Goal: Check status: Check status

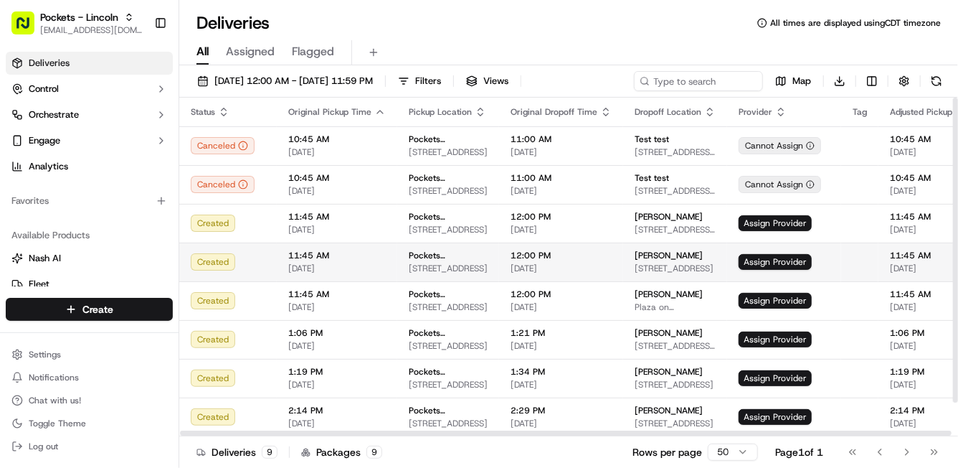
scroll to position [38, 0]
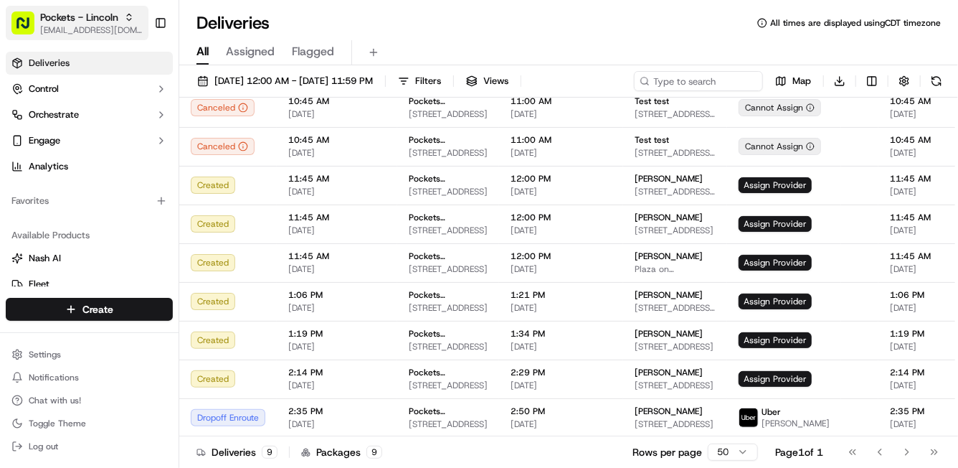
click at [128, 18] on icon "button" at bounding box center [129, 17] width 10 height 10
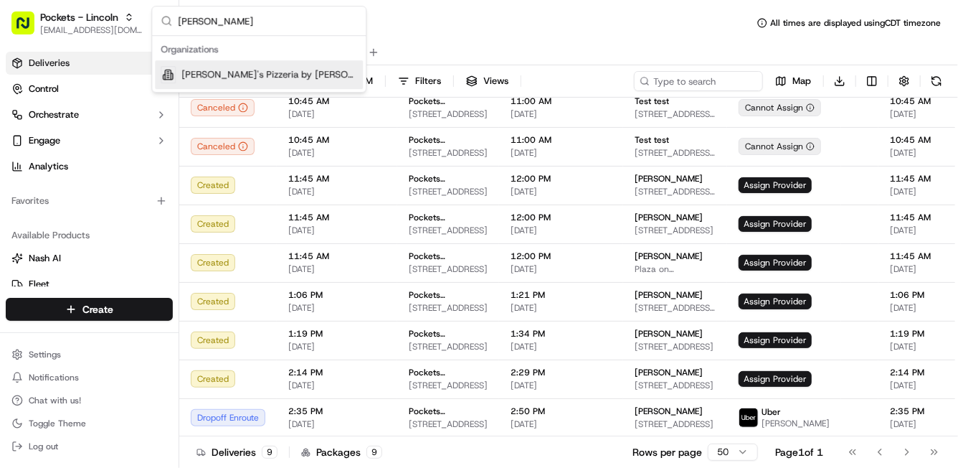
type input "gino"
click at [250, 65] on div "Gino's Pizzeria by Maurizio" at bounding box center [259, 74] width 208 height 29
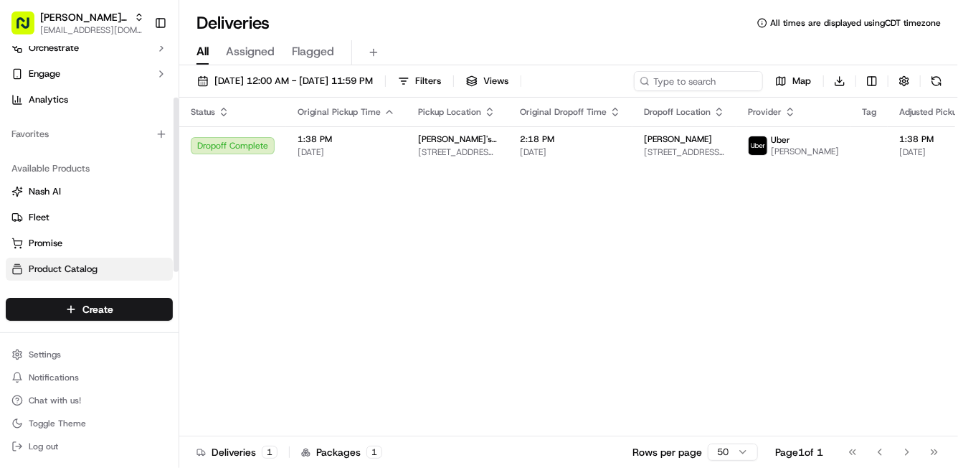
scroll to position [71, 0]
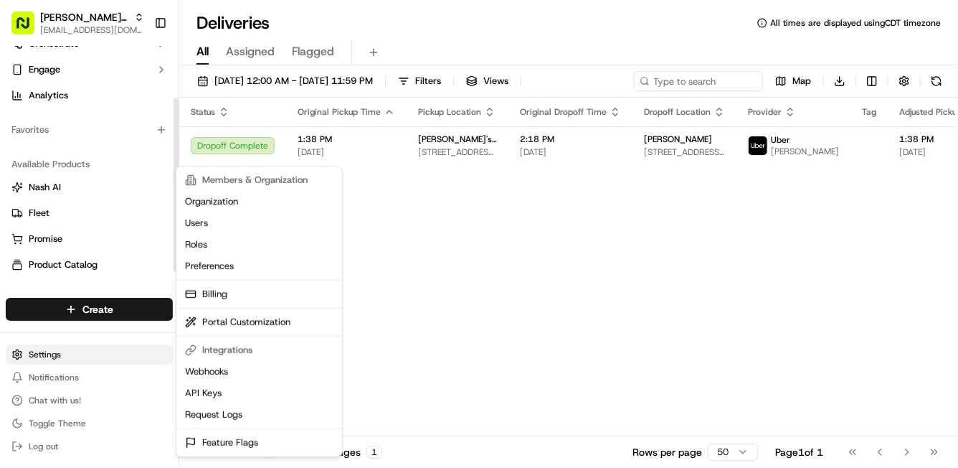
click at [55, 354] on html "Gino's Pizzeria by Maurizio support@ordering360.com Toggle Sidebar Deliveries C…" at bounding box center [479, 234] width 958 height 468
click at [208, 263] on link "Preferences" at bounding box center [259, 266] width 160 height 22
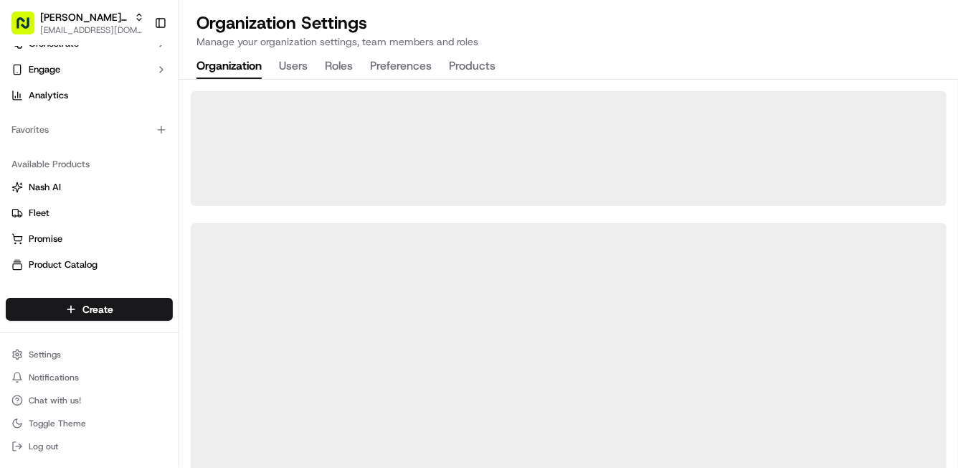
click at [237, 69] on button "Organization" at bounding box center [229, 67] width 65 height 24
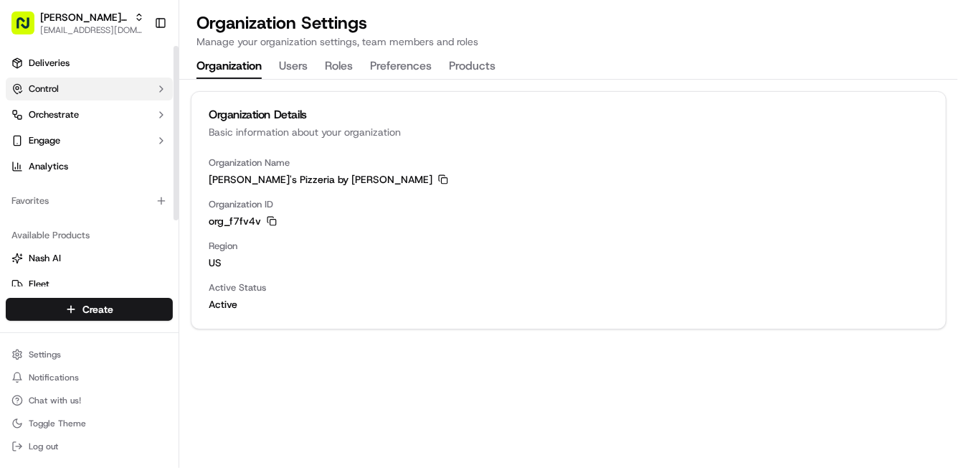
click at [65, 84] on button "Control" at bounding box center [89, 88] width 167 height 23
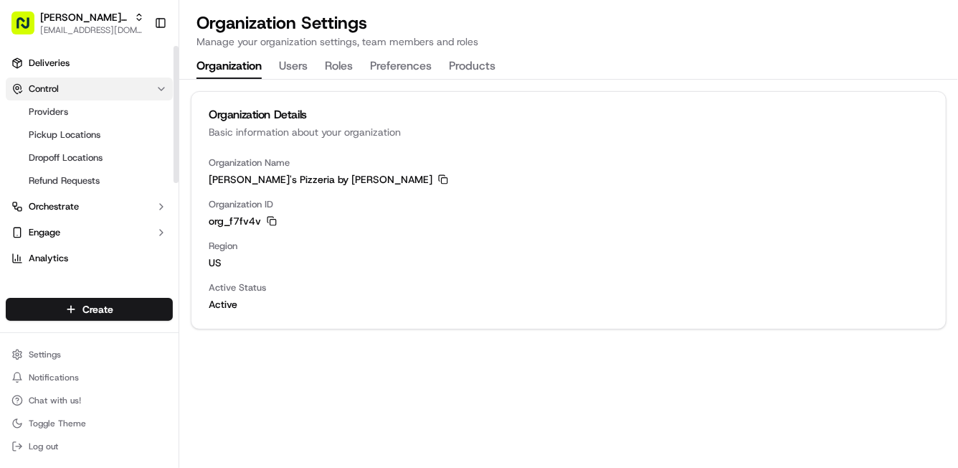
click at [65, 91] on button "Control" at bounding box center [89, 88] width 167 height 23
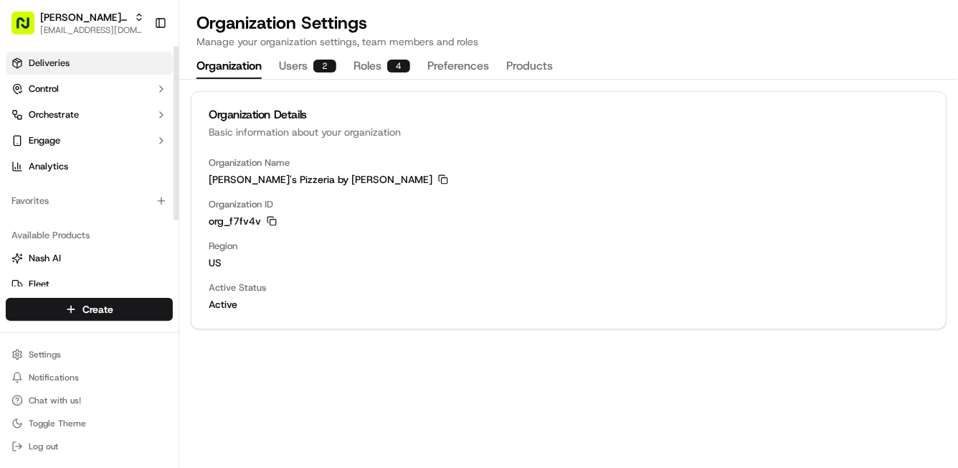
click at [57, 69] on span "Deliveries" at bounding box center [49, 63] width 41 height 13
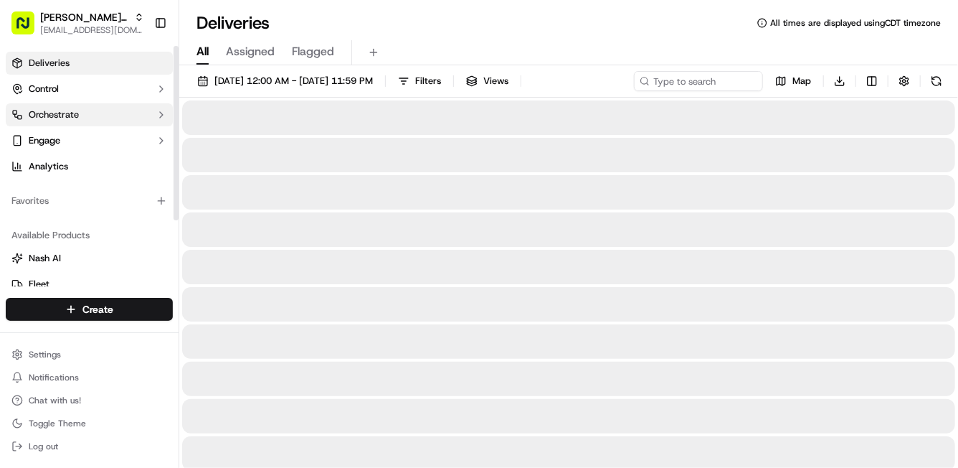
click at [74, 116] on span "Orchestrate" at bounding box center [54, 114] width 50 height 13
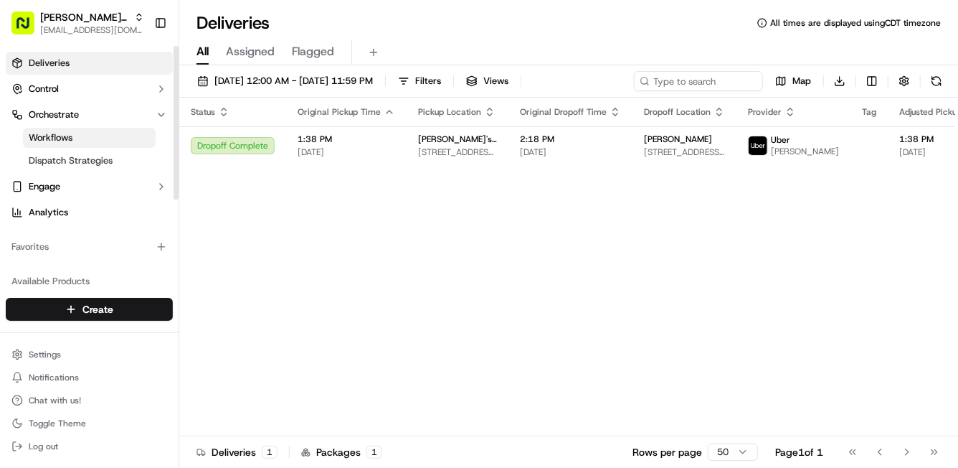
click at [72, 133] on span "Workflows" at bounding box center [51, 137] width 44 height 13
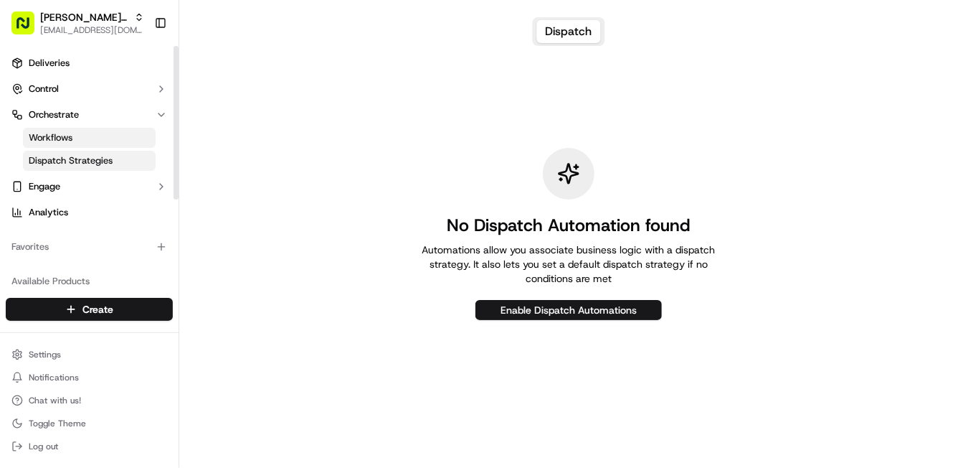
click at [74, 156] on span "Dispatch Strategies" at bounding box center [71, 160] width 84 height 13
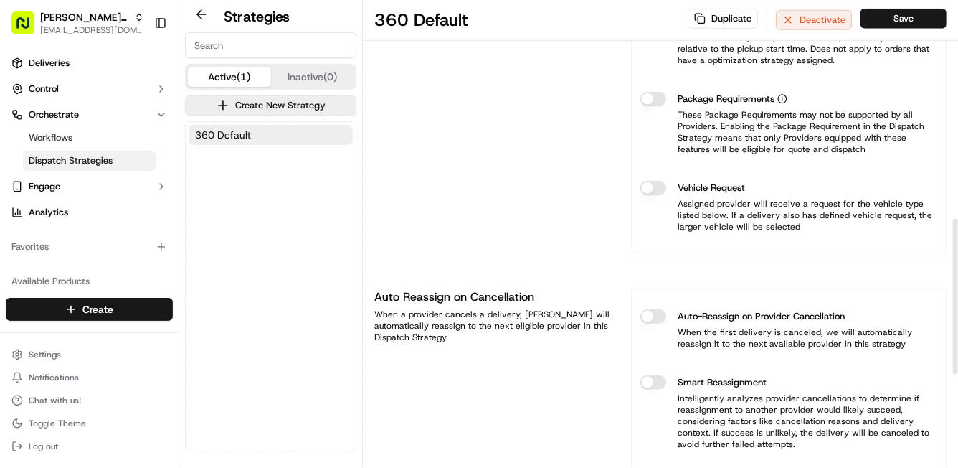
scroll to position [656, 0]
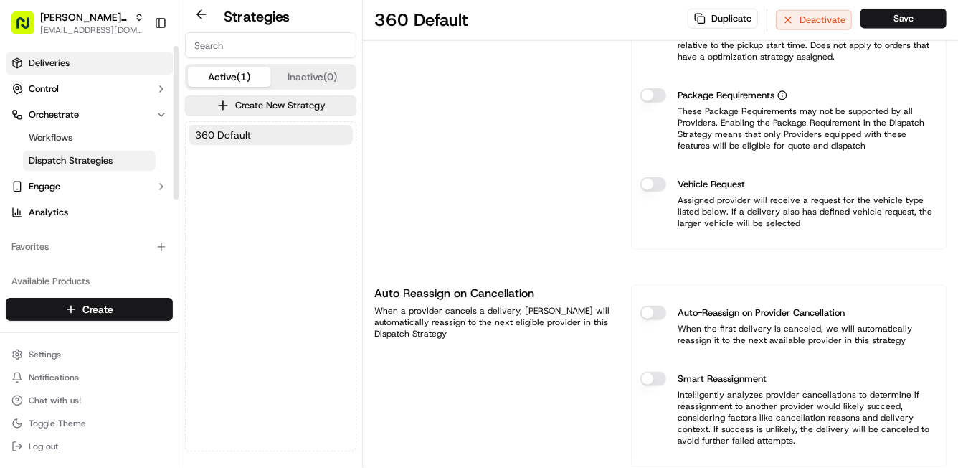
click at [37, 59] on span "Deliveries" at bounding box center [49, 63] width 41 height 13
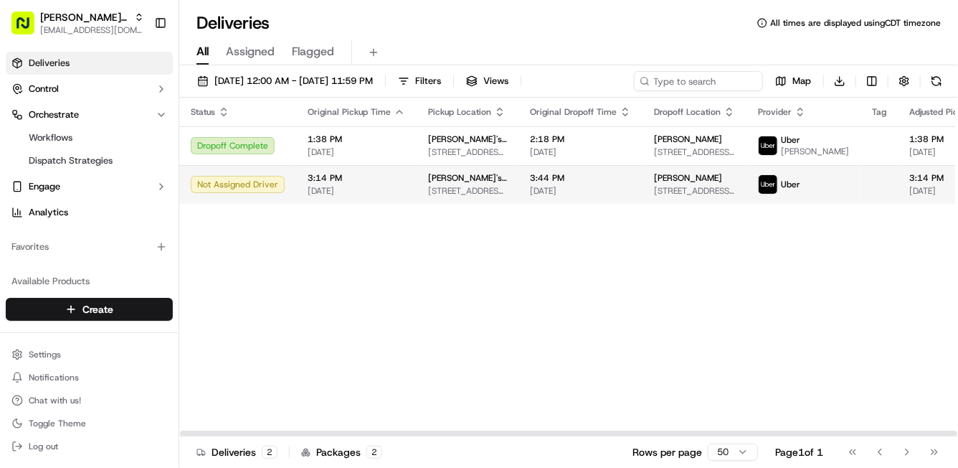
click at [530, 197] on span "09/17/2025" at bounding box center [580, 190] width 101 height 11
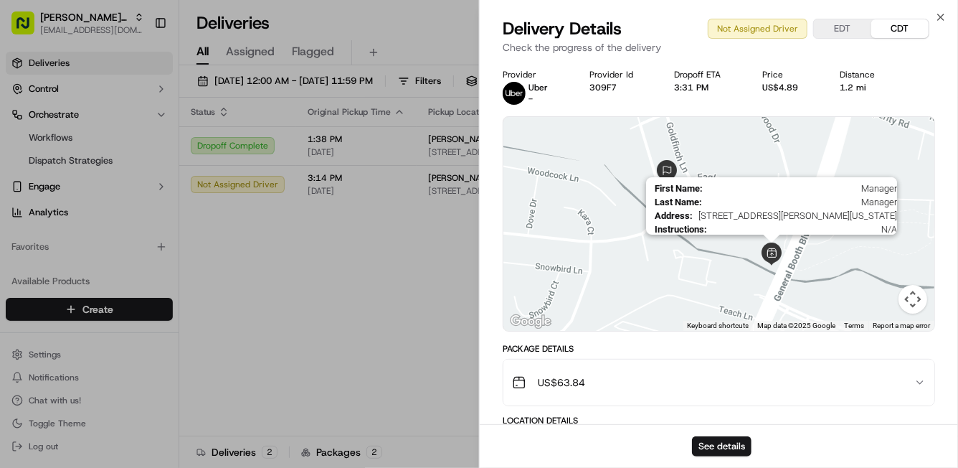
click at [776, 256] on img at bounding box center [771, 253] width 23 height 23
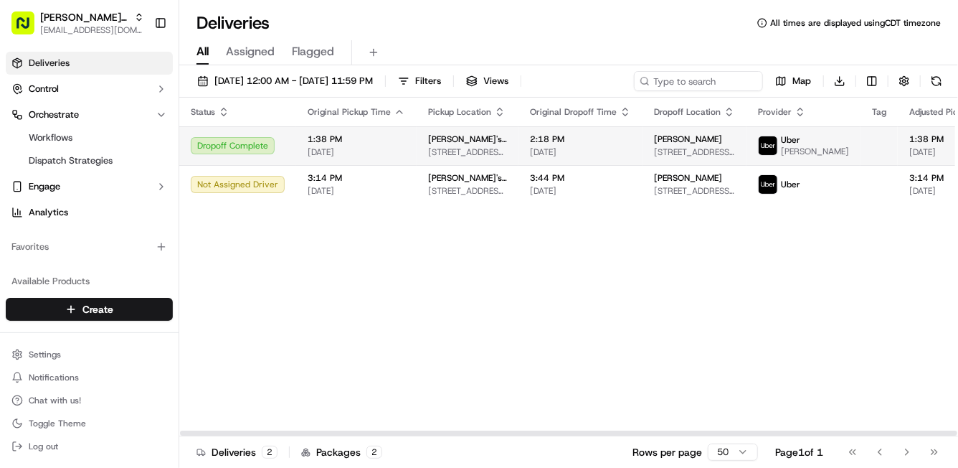
click at [410, 150] on td "1:38 PM 09/17/2025" at bounding box center [356, 145] width 121 height 39
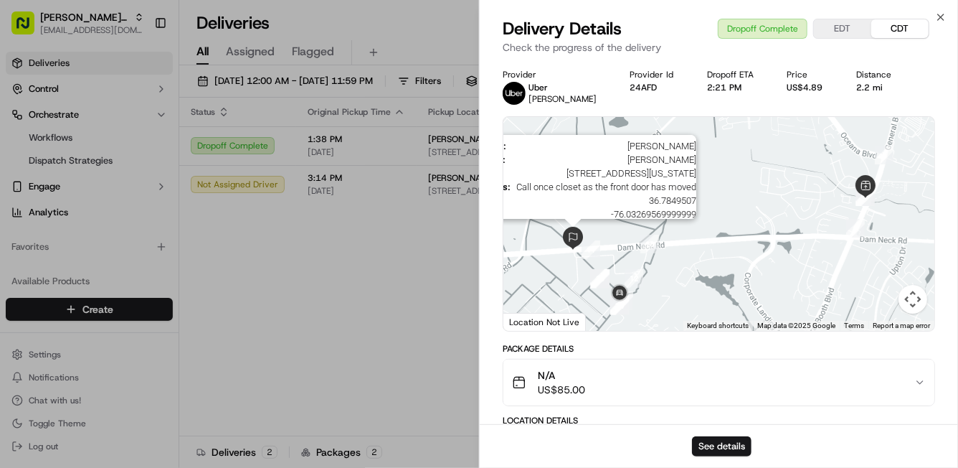
click at [574, 240] on img at bounding box center [573, 238] width 23 height 23
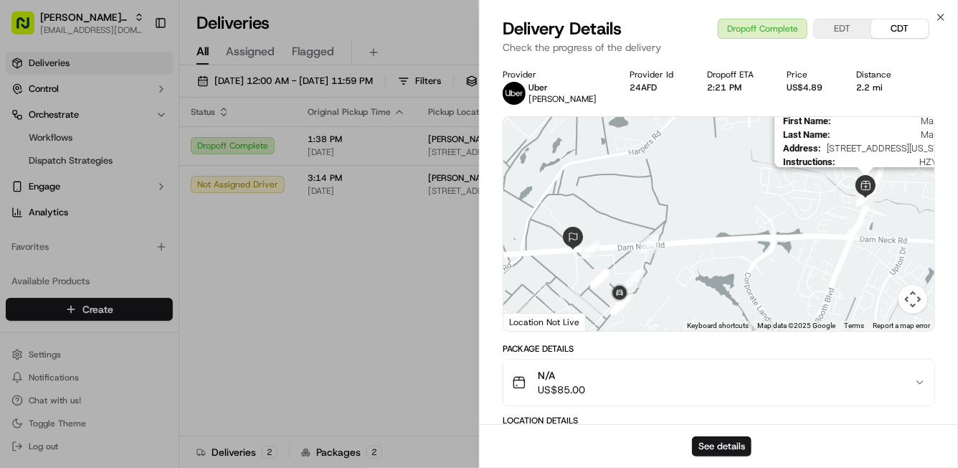
click at [863, 184] on img at bounding box center [865, 186] width 23 height 23
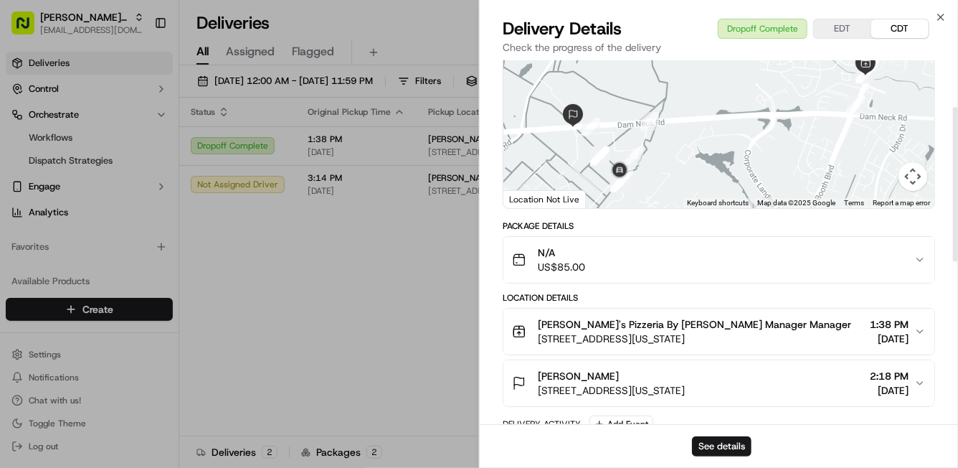
scroll to position [75, 0]
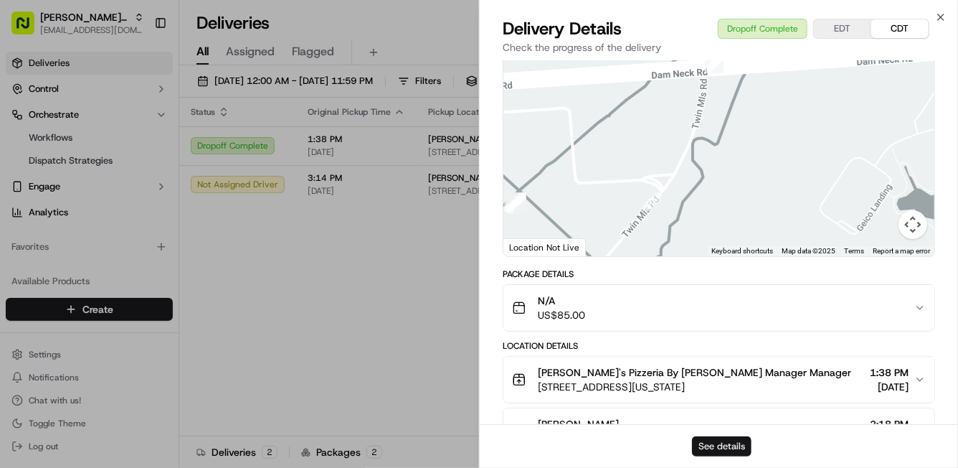
click at [725, 438] on button "See details" at bounding box center [722, 446] width 60 height 20
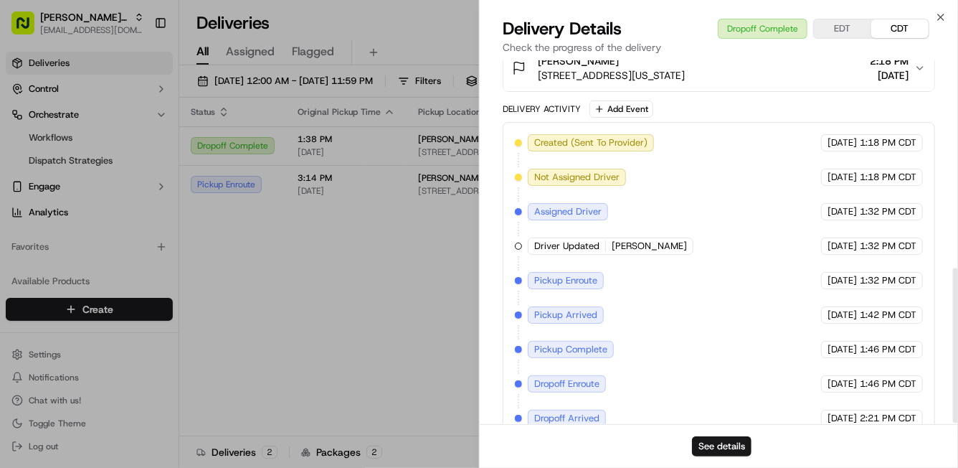
scroll to position [493, 0]
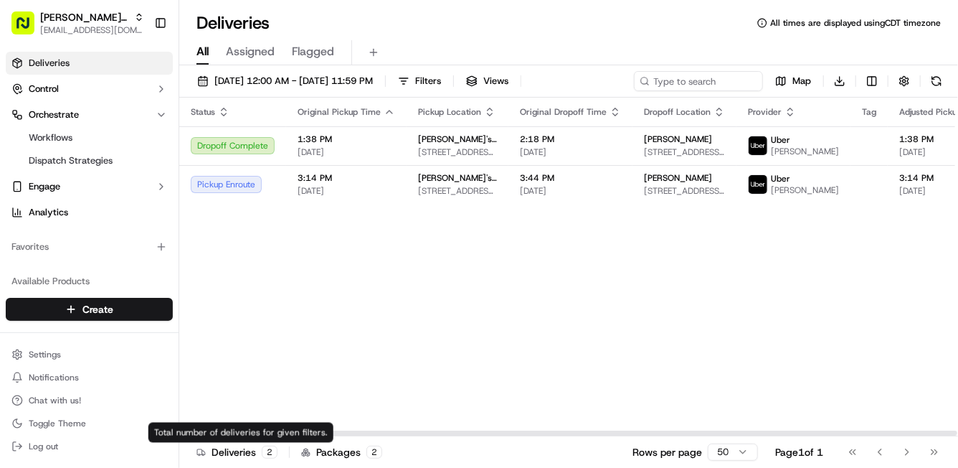
click at [241, 451] on div "Deliveries 2" at bounding box center [237, 452] width 81 height 14
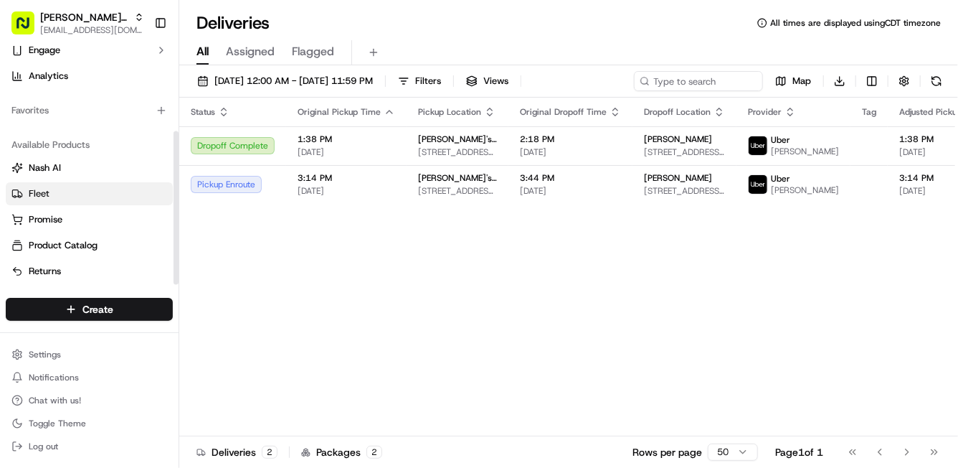
scroll to position [127, 0]
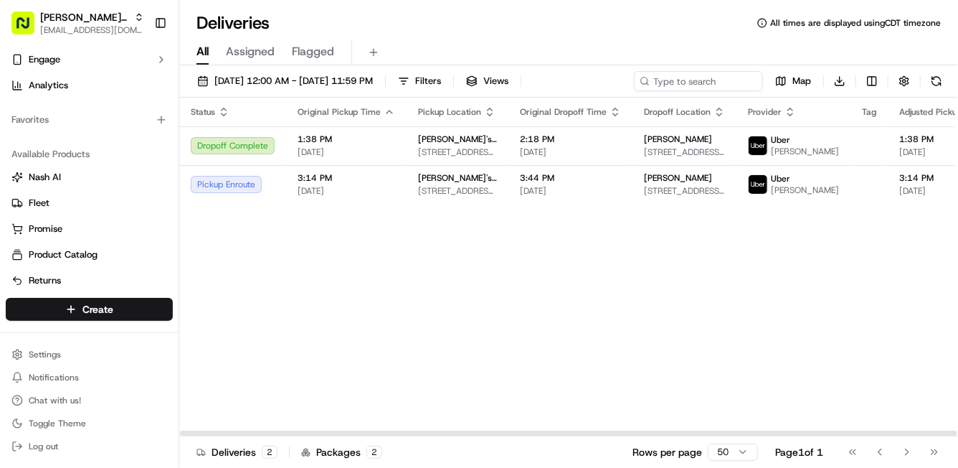
click at [337, 255] on div "Status Original Pickup Time Pickup Location Original Dropoff Time Dropoff Locat…" at bounding box center [882, 267] width 1407 height 339
click at [440, 252] on div "Status Original Pickup Time Pickup Location Original Dropoff Time Dropoff Locat…" at bounding box center [882, 267] width 1407 height 339
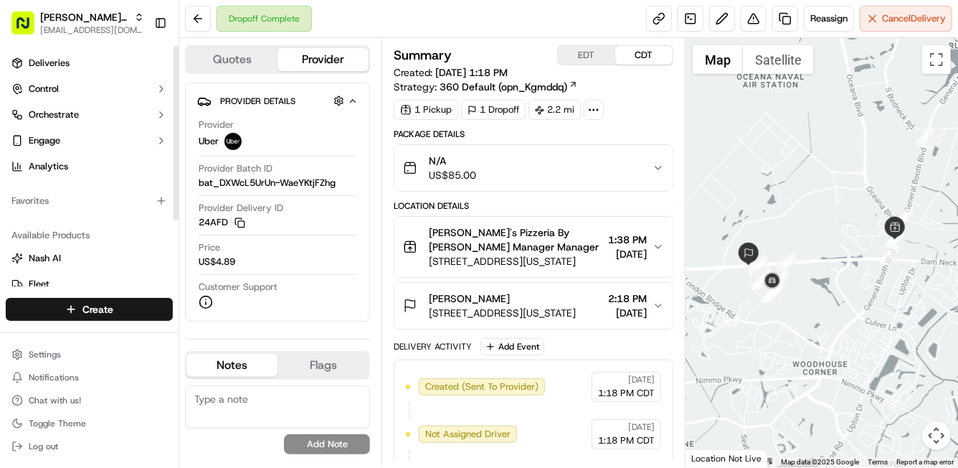
scroll to position [91, 0]
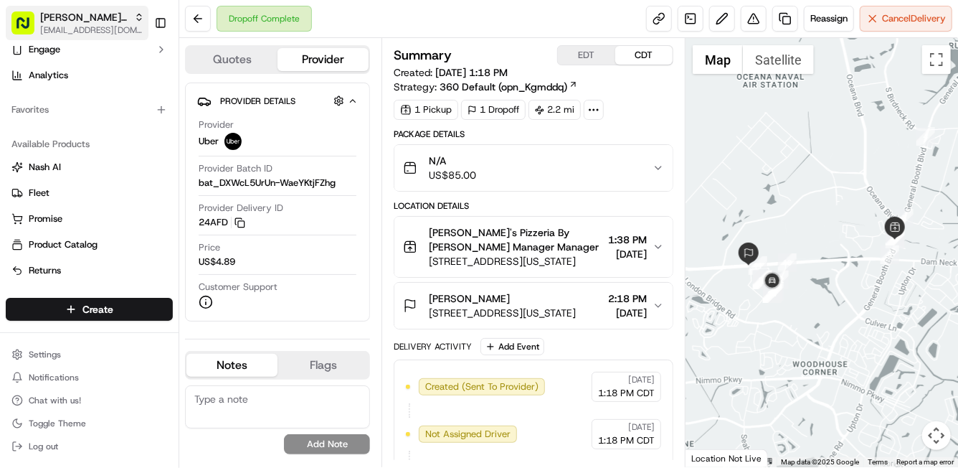
click at [88, 30] on span "[EMAIL_ADDRESS][DOMAIN_NAME]" at bounding box center [92, 29] width 104 height 11
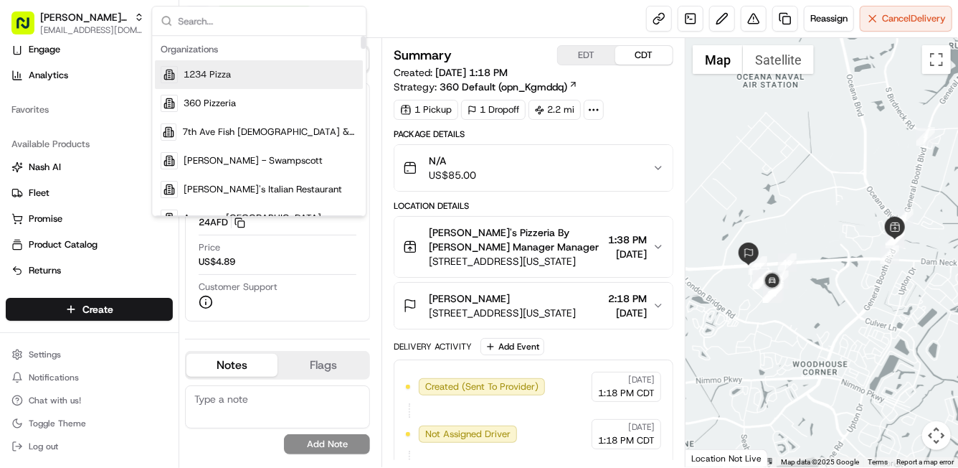
type input "Patelmos"
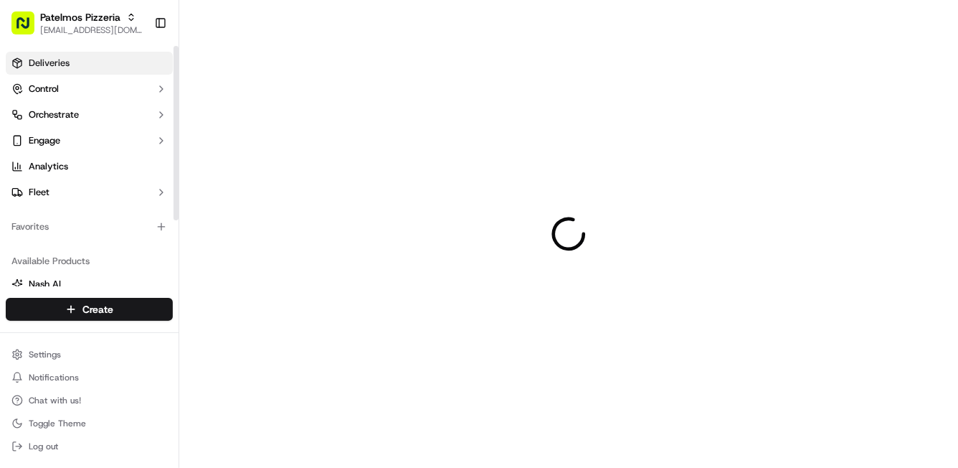
click at [40, 70] on link "Deliveries" at bounding box center [89, 63] width 167 height 23
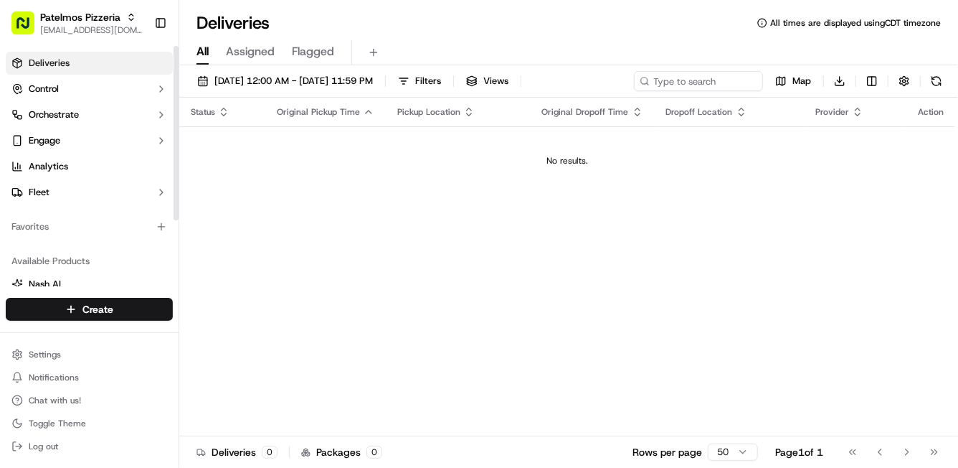
click at [40, 70] on link "Deliveries" at bounding box center [89, 63] width 167 height 23
click at [121, 17] on div "Patelmos Pizzeria" at bounding box center [91, 17] width 103 height 14
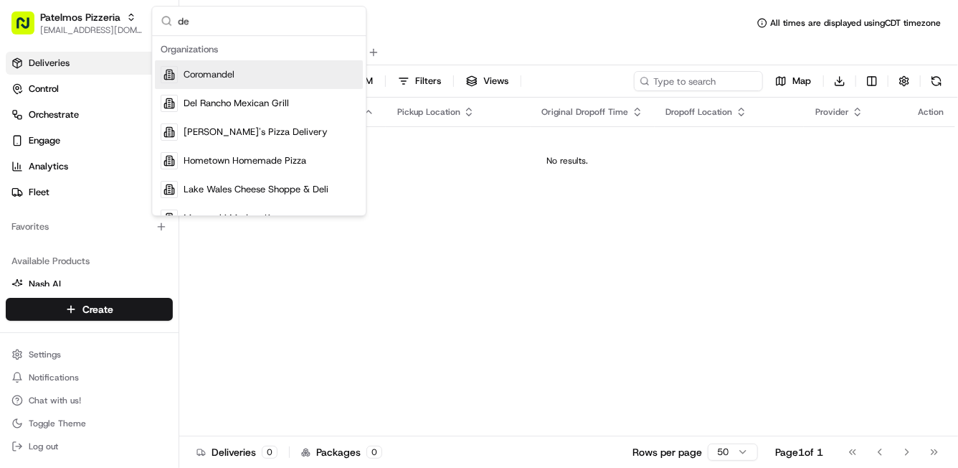
type input "d"
type input "t"
type input "m"
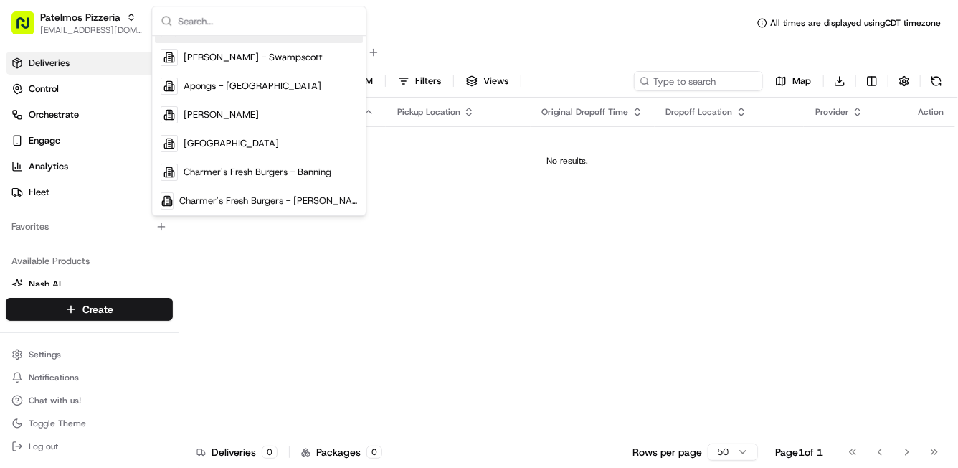
scroll to position [24, 0]
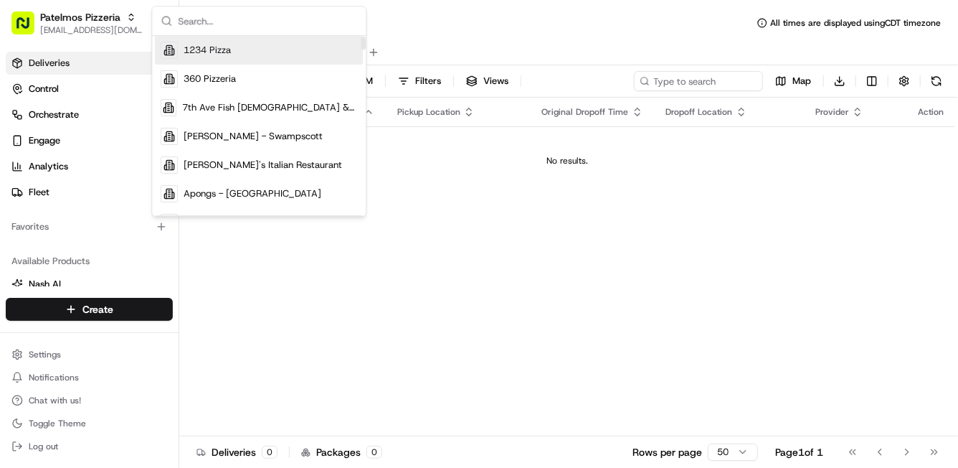
paste input "Gino's Pizzeria By Maurizio"
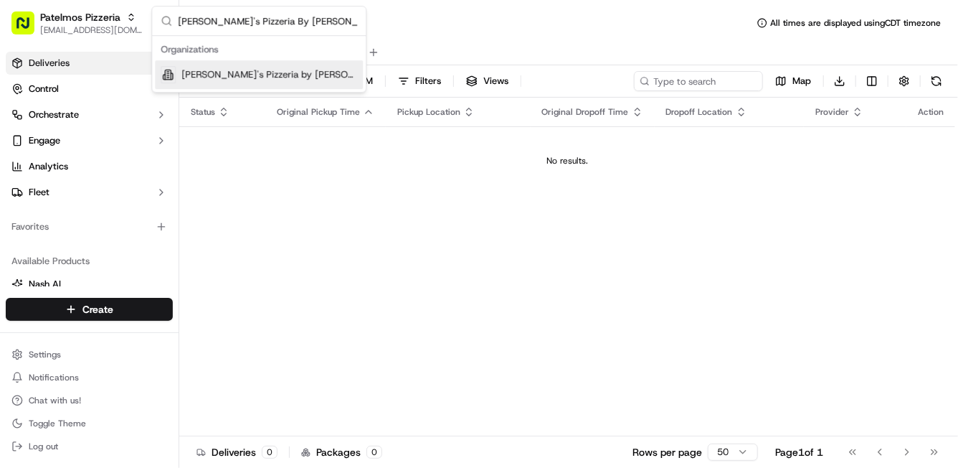
type input "Gino's Pizzeria By Maurizio"
click at [274, 71] on span "Gino's Pizzeria by Maurizio" at bounding box center [269, 74] width 176 height 13
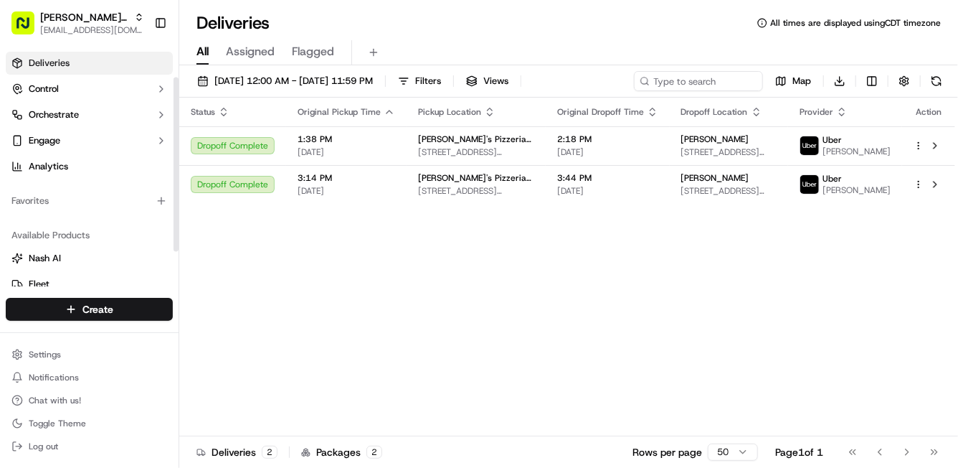
scroll to position [91, 0]
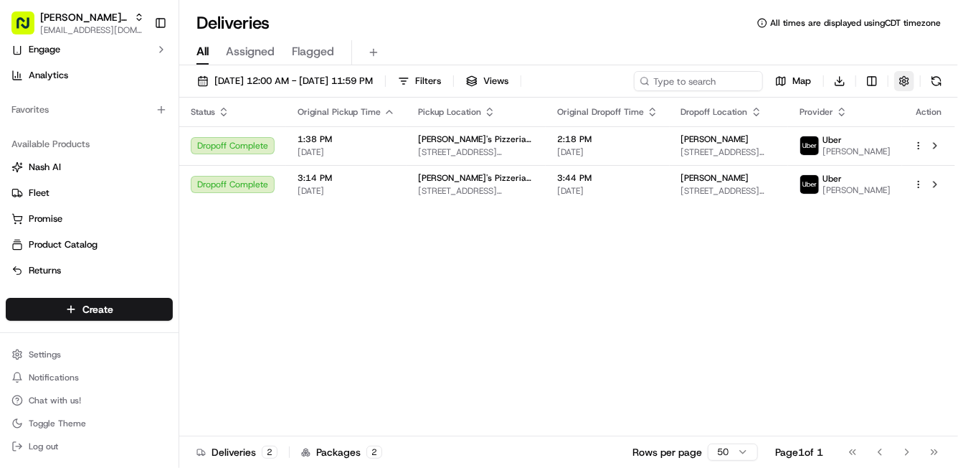
click at [907, 75] on button "button" at bounding box center [905, 81] width 20 height 20
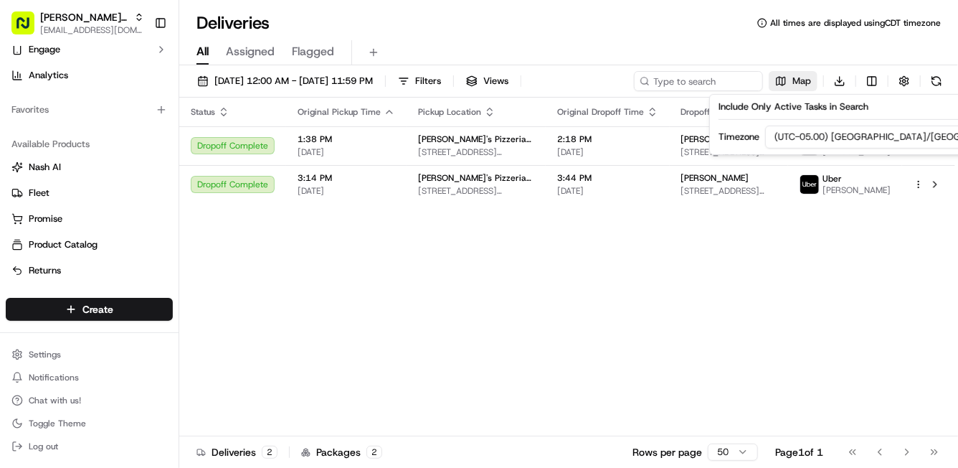
click at [809, 83] on span "Map" at bounding box center [802, 81] width 19 height 13
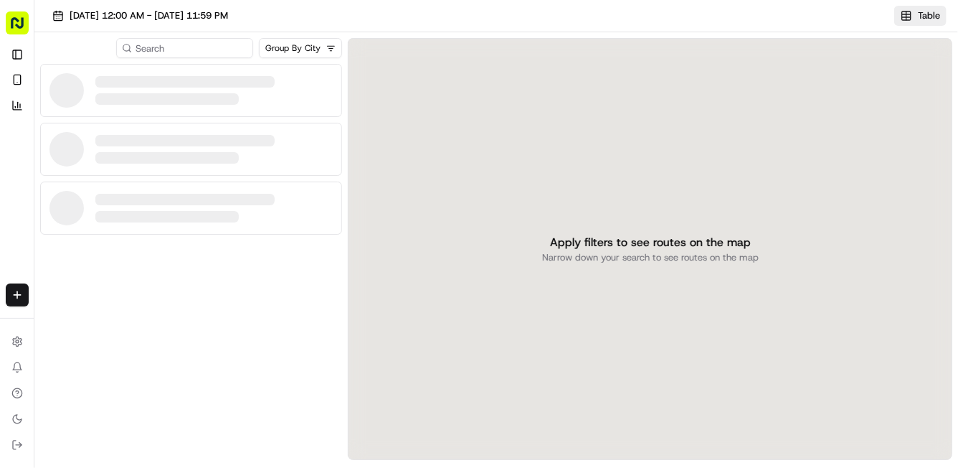
scroll to position [86, 0]
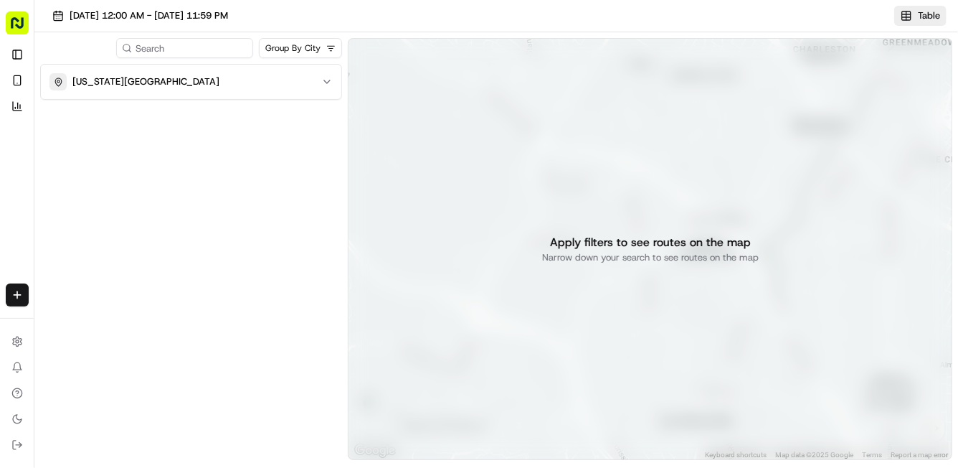
click at [938, 20] on span "Table" at bounding box center [929, 15] width 22 height 13
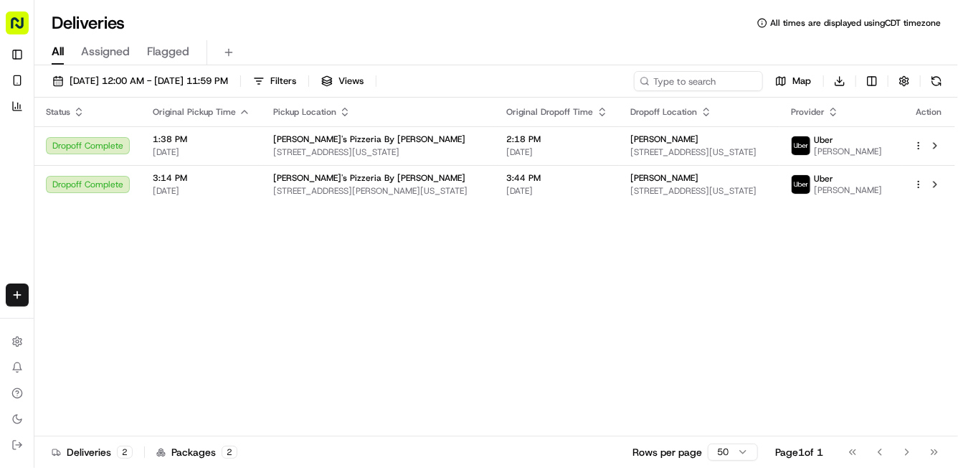
click at [20, 14] on rect "button" at bounding box center [17, 22] width 23 height 23
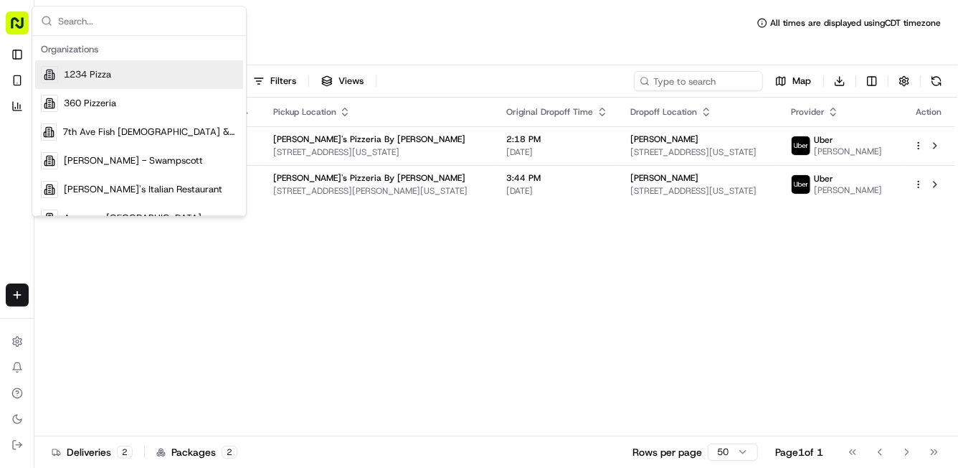
click at [758, 48] on div "All Assigned Flagged" at bounding box center [496, 52] width 924 height 25
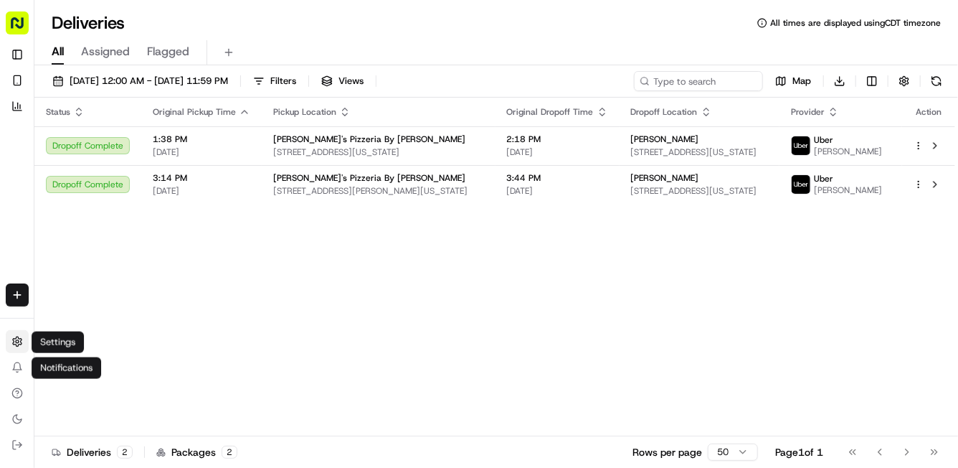
click at [12, 345] on html "Gino's Pizzeria by Maurizio support@ordering360.com Toggle Sidebar Deliveries C…" at bounding box center [479, 234] width 958 height 468
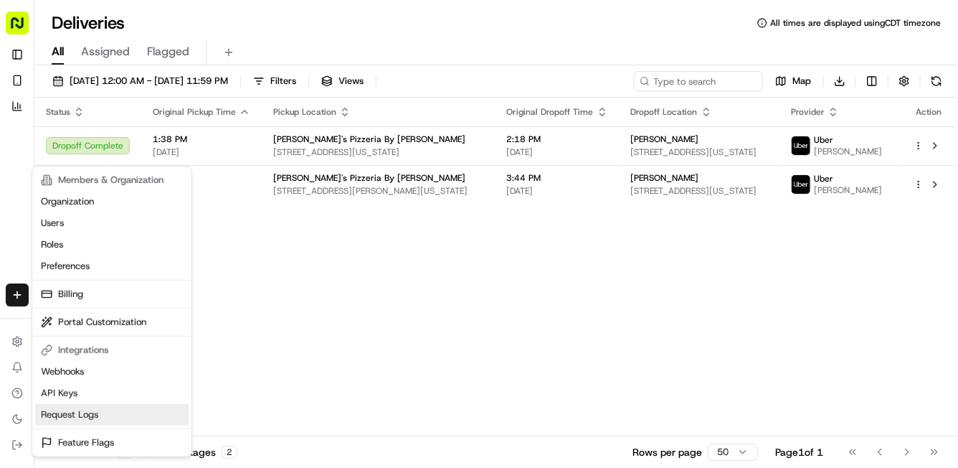
click at [76, 413] on link "Request Logs" at bounding box center [112, 415] width 154 height 22
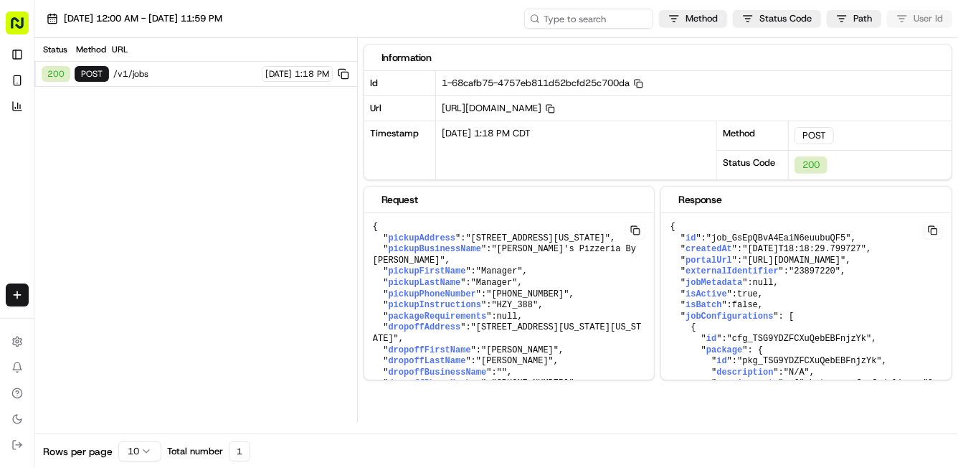
click at [152, 69] on span "/v1/jobs" at bounding box center [185, 73] width 144 height 11
click at [95, 47] on div "Method" at bounding box center [90, 49] width 34 height 11
click at [130, 66] on div "200 POST /v1/jobs 09/17/2025 1:18 PM" at bounding box center [195, 74] width 323 height 25
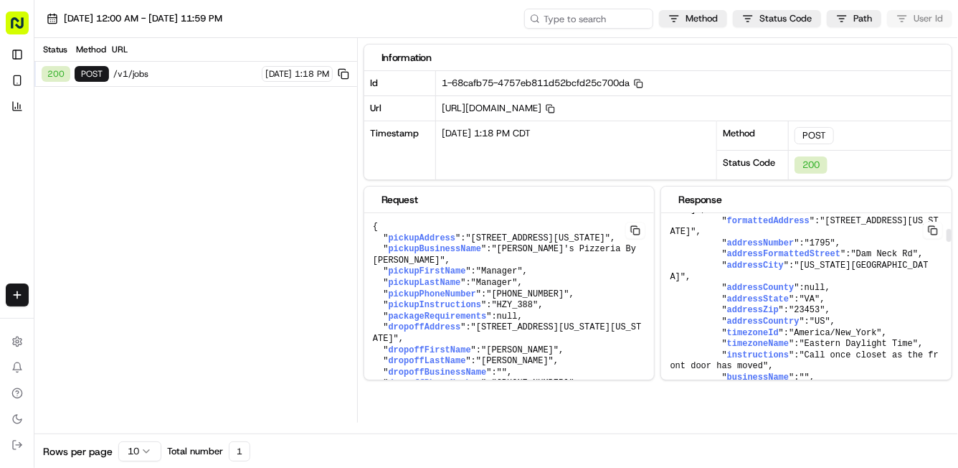
scroll to position [696, 0]
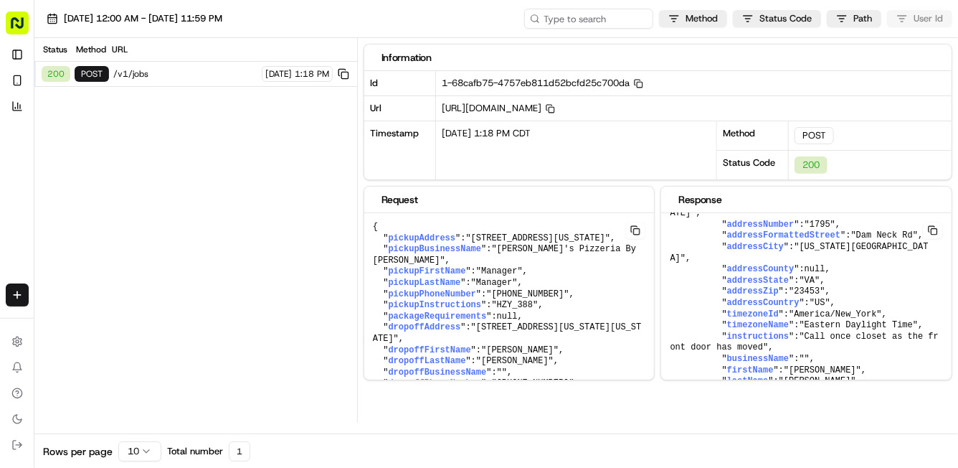
click at [17, 16] on rect "button" at bounding box center [17, 22] width 23 height 23
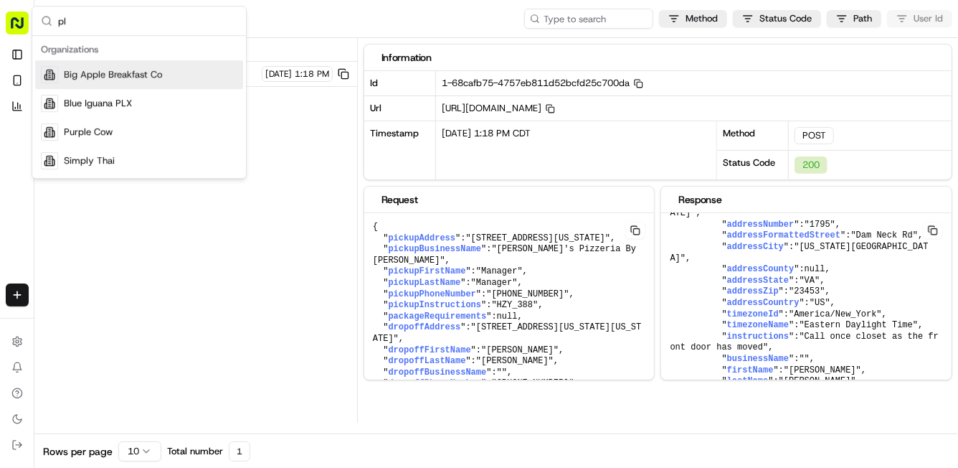
scroll to position [0, 0]
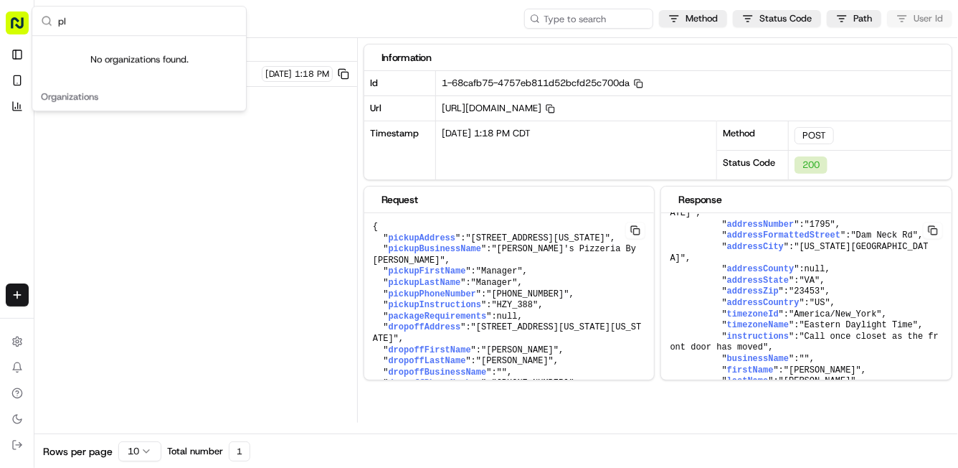
type input "p"
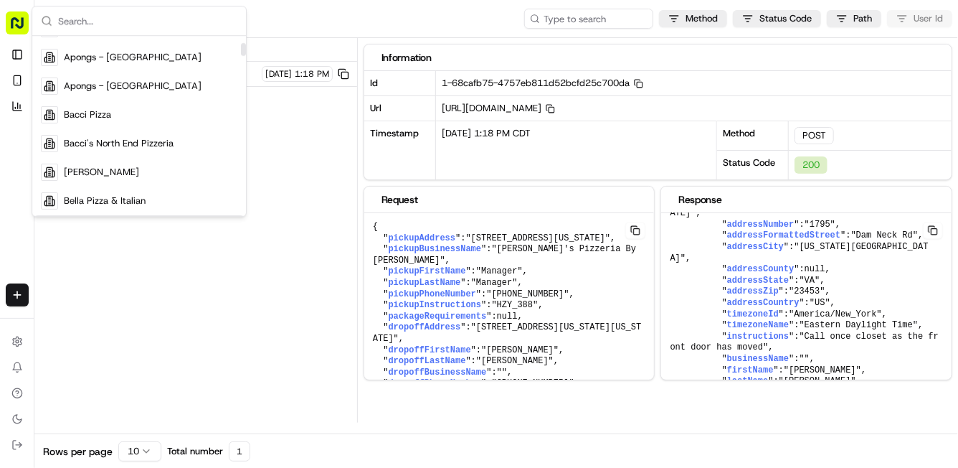
scroll to position [218, 0]
paste input "Patelmos"
type input "Patelmos"
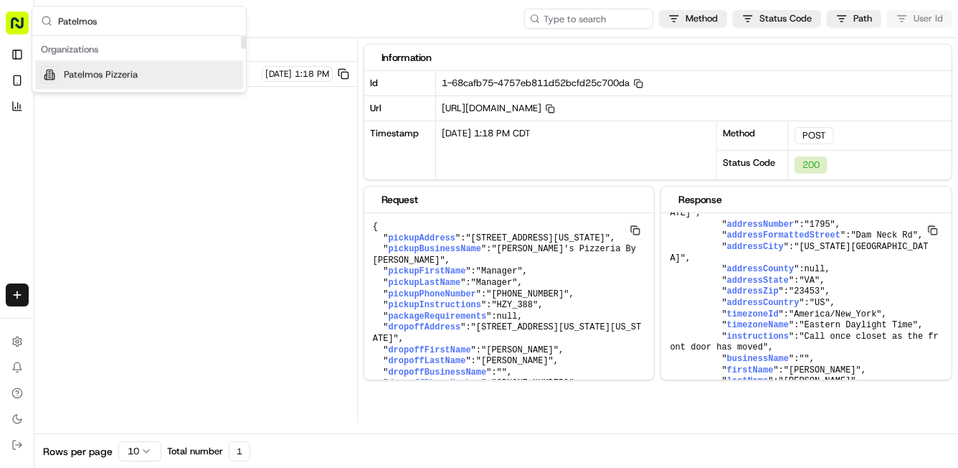
scroll to position [0, 0]
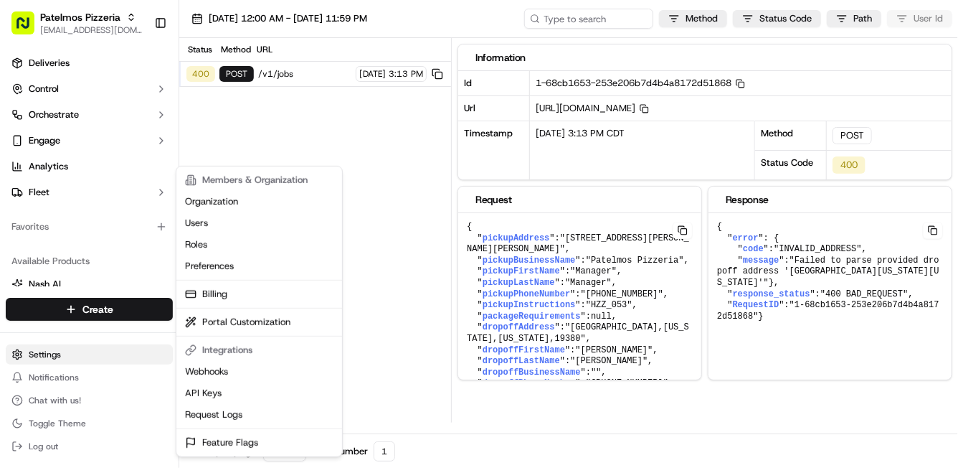
click at [31, 350] on html "Patelmos Pizzeria support@ordering360.com Toggle Sidebar Deliveries Control Orc…" at bounding box center [479, 234] width 958 height 468
click at [216, 412] on link "Request Logs" at bounding box center [259, 415] width 160 height 22
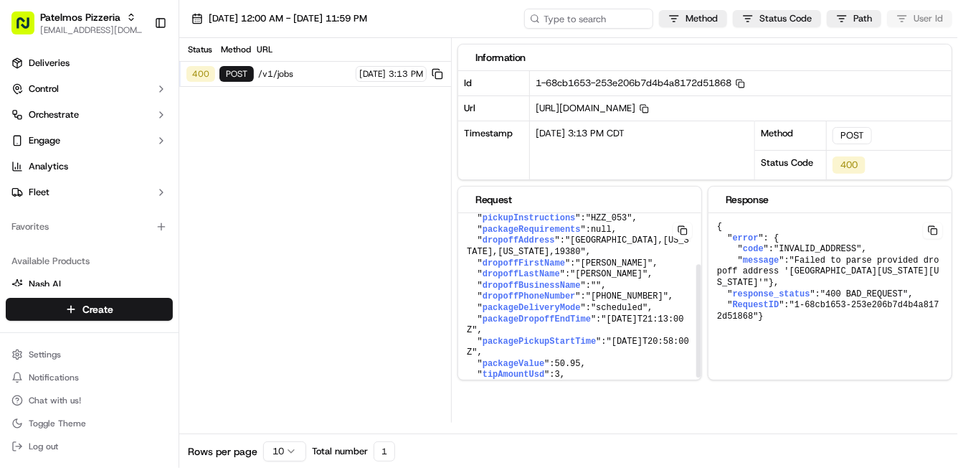
scroll to position [86, 0]
drag, startPoint x: 569, startPoint y: 260, endPoint x: 577, endPoint y: 250, distance: 13.3
click at [577, 250] on span ""Kent Court,Pennsylvania,Pennsylvania,19380"" at bounding box center [578, 247] width 222 height 22
copy span "Kent Court,Pennsylvania,Pennsylvania,19380"
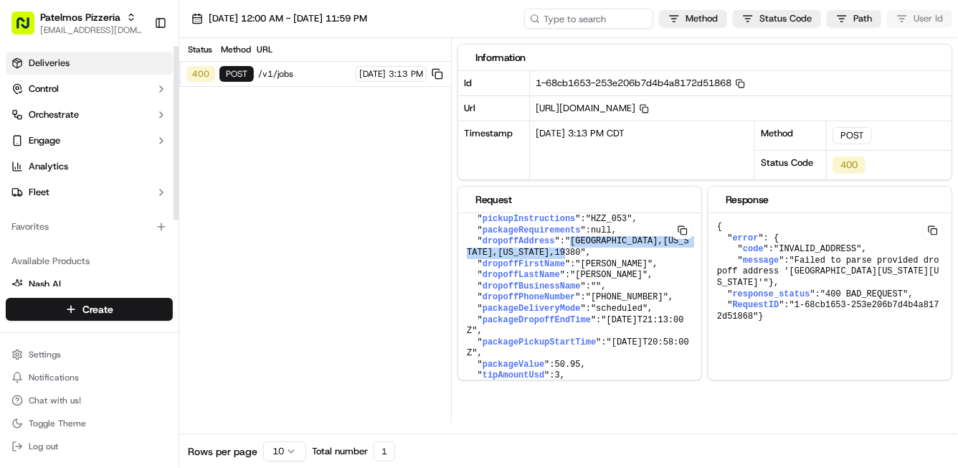
click at [47, 68] on span "Deliveries" at bounding box center [49, 63] width 41 height 13
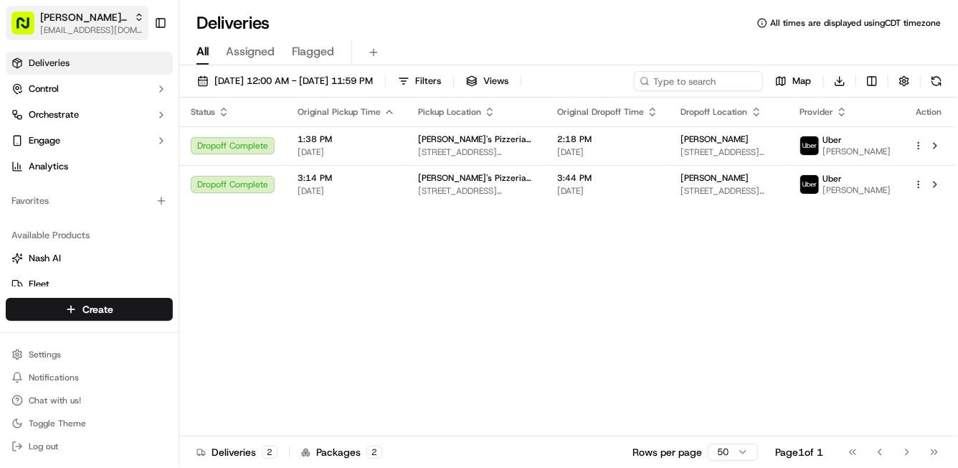
click at [100, 13] on span "[PERSON_NAME]'s Pizzeria by [PERSON_NAME]" at bounding box center [84, 17] width 88 height 14
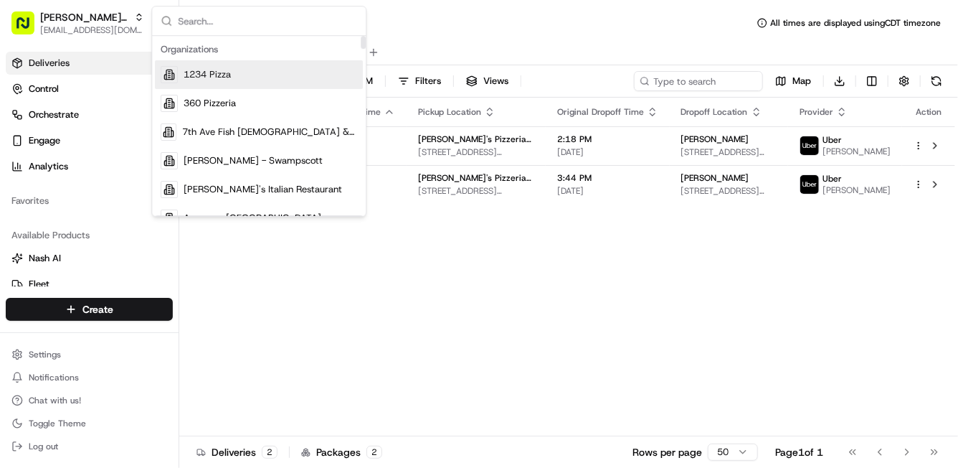
click at [214, 29] on input "text" at bounding box center [267, 20] width 179 height 29
click at [432, 283] on div "Status Original Pickup Time Pickup Location Original Dropoff Time Dropoff Locat…" at bounding box center [567, 267] width 776 height 339
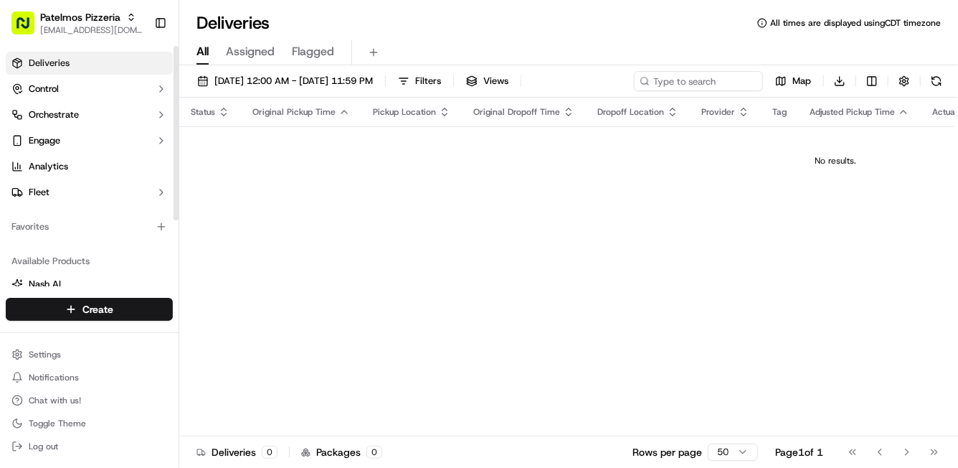
click at [117, 61] on link "Deliveries" at bounding box center [89, 63] width 167 height 23
